Goal: Information Seeking & Learning: Get advice/opinions

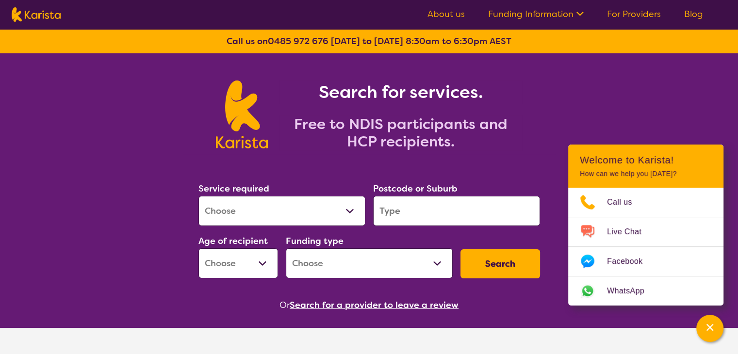
click at [621, 11] on link "For Providers" at bounding box center [634, 14] width 54 height 12
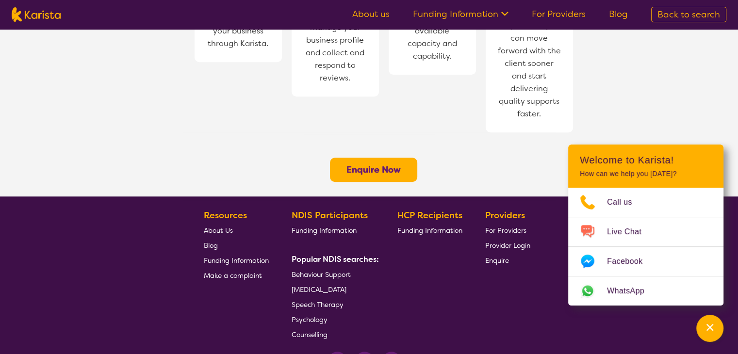
scroll to position [770, 0]
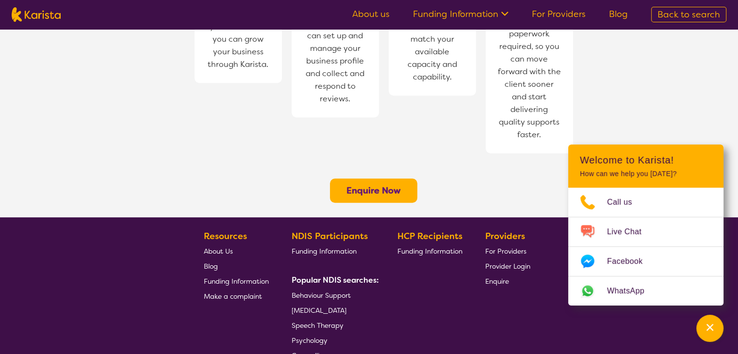
click at [211, 247] on span "About Us" at bounding box center [218, 251] width 29 height 9
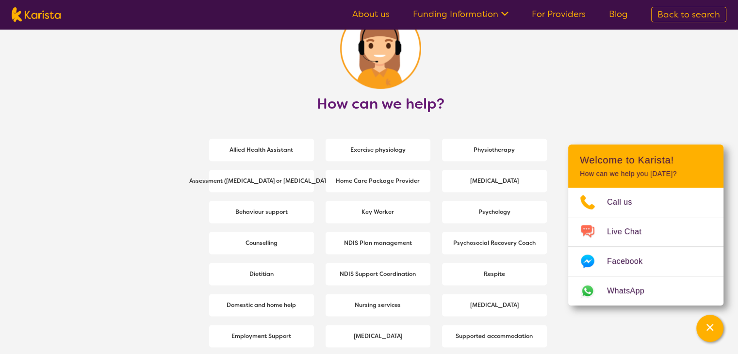
scroll to position [1240, 0]
click at [45, 16] on img at bounding box center [36, 14] width 49 height 15
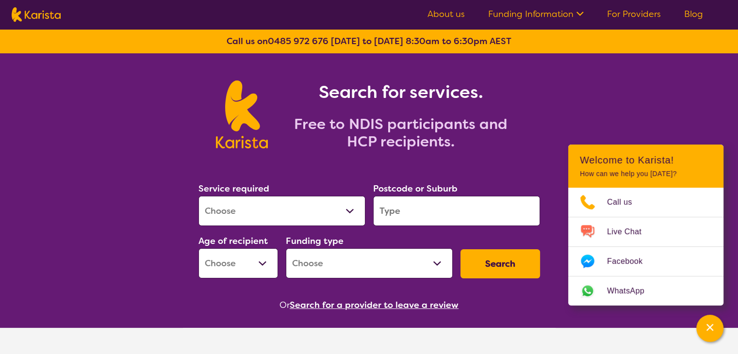
click at [341, 206] on select "Allied Health Assistant Assessment (ADHD or Autism) Behaviour support Counselli…" at bounding box center [282, 211] width 167 height 30
select select "Support worker"
click at [199, 196] on select "Allied Health Assistant Assessment (ADHD or Autism) Behaviour support Counselli…" at bounding box center [282, 211] width 167 height 30
click at [408, 212] on input "search" at bounding box center [456, 211] width 167 height 30
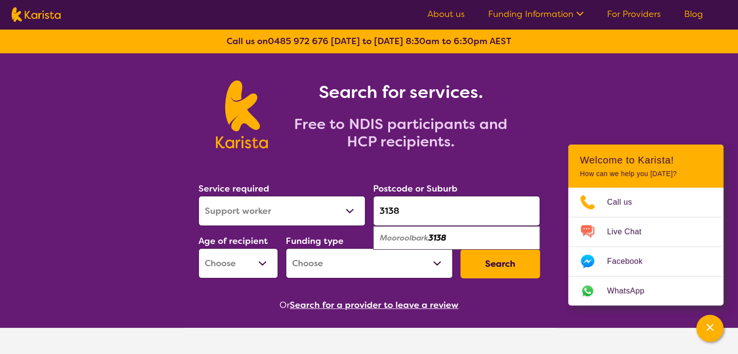
type input "3138"
click at [409, 238] on em "Mooroolbark" at bounding box center [404, 238] width 49 height 10
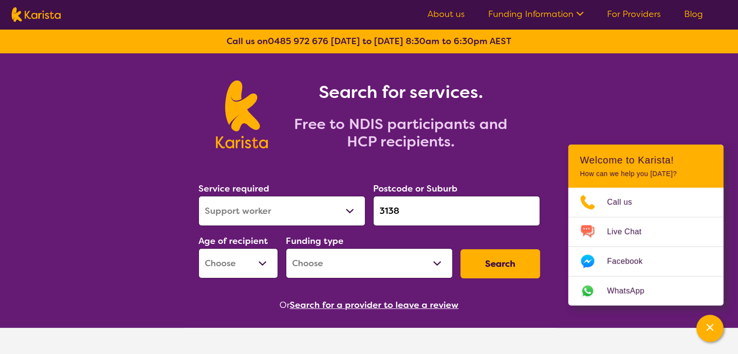
click at [264, 264] on select "Early Childhood - 0 to 9 Child - 10 to 11 Adolescent - 12 to 17 Adult - 18 to 6…" at bounding box center [239, 264] width 80 height 30
select select "AD"
click at [199, 249] on select "Early Childhood - 0 to 9 Child - 10 to 11 Adolescent - 12 to 17 Adult - 18 to 6…" at bounding box center [239, 264] width 80 height 30
click at [438, 263] on select "Home Care Package (HCP) National Disability Insurance Scheme (NDIS) I don't know" at bounding box center [369, 264] width 167 height 30
select select "NDIS"
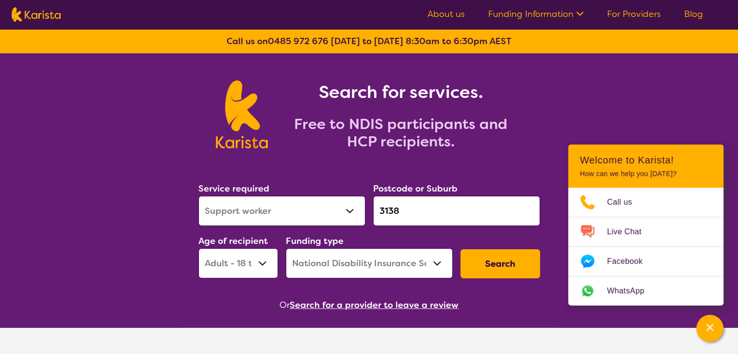
click at [286, 249] on select "Home Care Package (HCP) National Disability Insurance Scheme (NDIS) I don't know" at bounding box center [369, 264] width 167 height 30
click at [489, 268] on button "Search" at bounding box center [501, 263] width 80 height 29
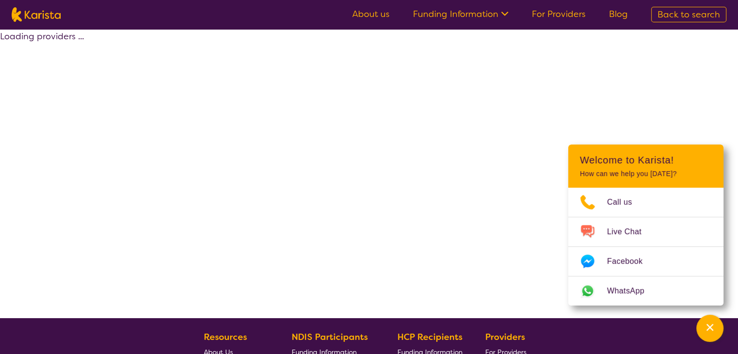
select select "by_score"
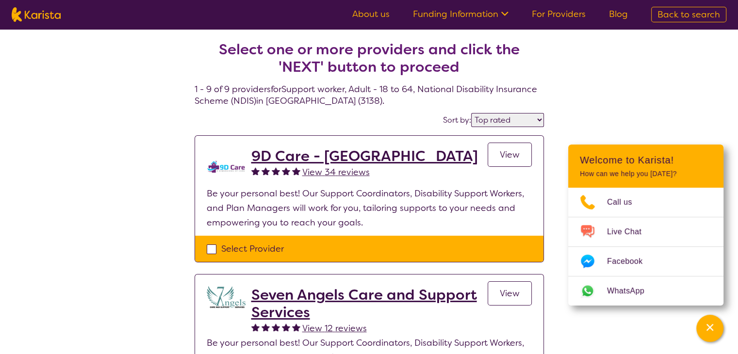
select select "Support worker"
select select "AD"
select select "NDIS"
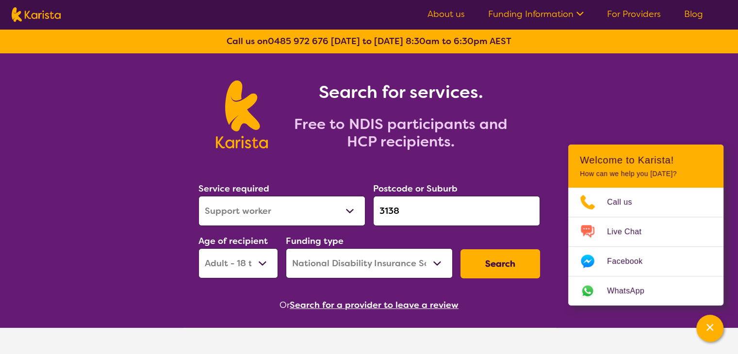
click at [39, 12] on img at bounding box center [36, 14] width 49 height 15
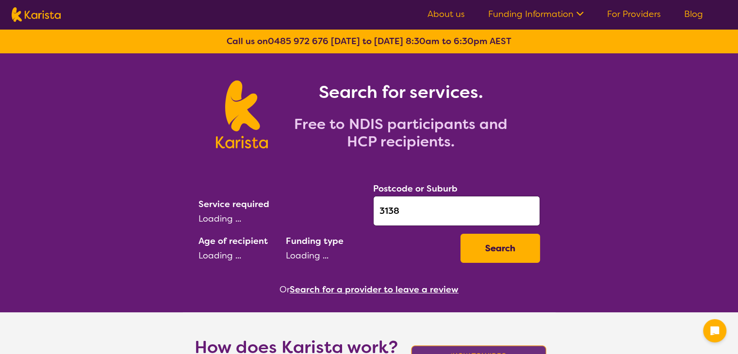
select select "Support worker"
select select "AD"
select select "NDIS"
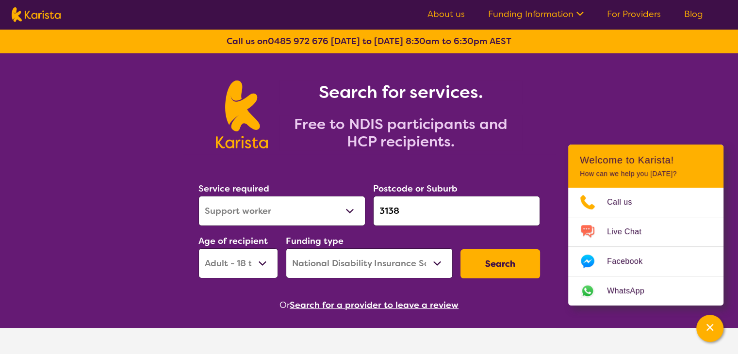
click at [40, 13] on img at bounding box center [36, 14] width 49 height 15
click at [422, 210] on input "3138" at bounding box center [456, 211] width 167 height 30
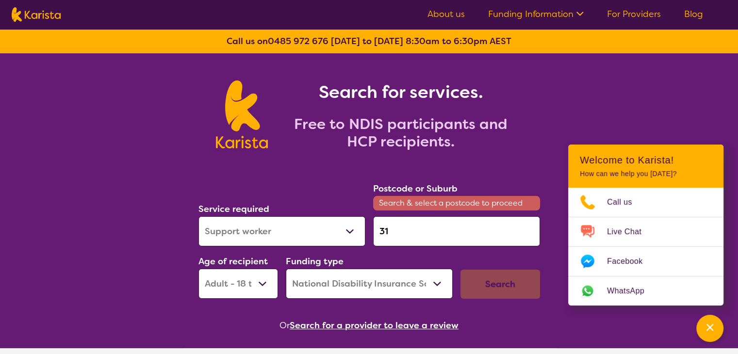
type input "3"
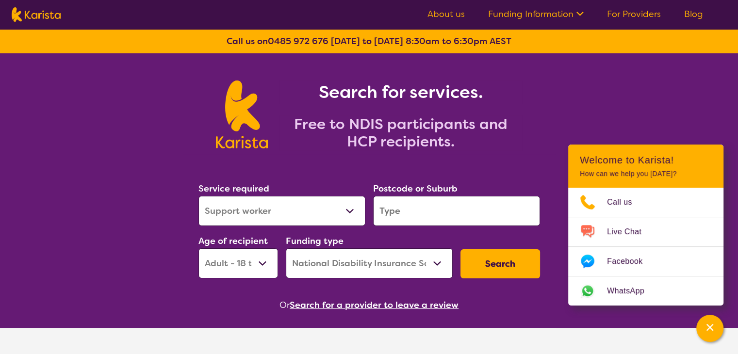
click at [145, 108] on div "Search for services. Free to NDIS participants and HCP recipients." at bounding box center [369, 103] width 738 height 101
